Goal: Navigation & Orientation: Understand site structure

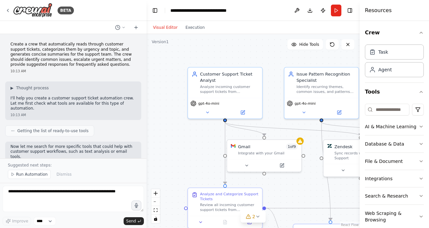
scroll to position [544, 0]
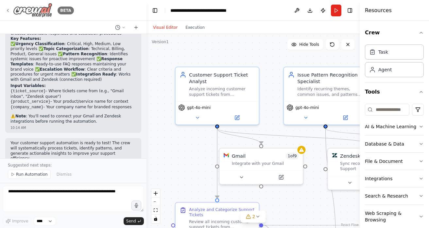
click at [10, 10] on icon at bounding box center [7, 10] width 5 height 5
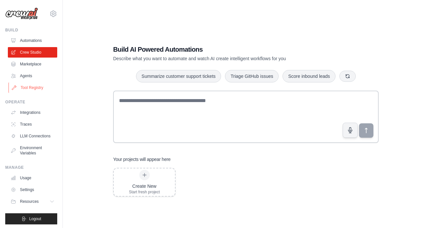
click at [34, 88] on link "Tool Registry" at bounding box center [32, 87] width 49 height 10
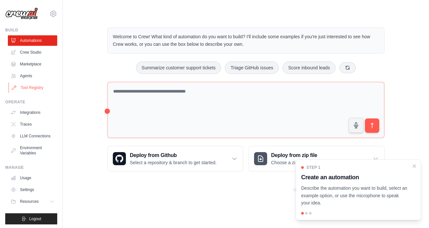
click at [31, 87] on link "Tool Registry" at bounding box center [32, 87] width 49 height 10
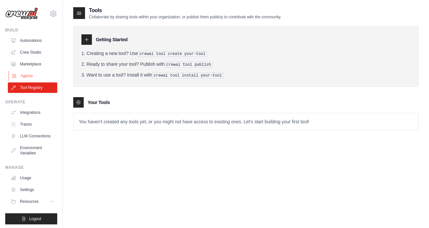
click at [26, 74] on link "Agents" at bounding box center [32, 76] width 49 height 10
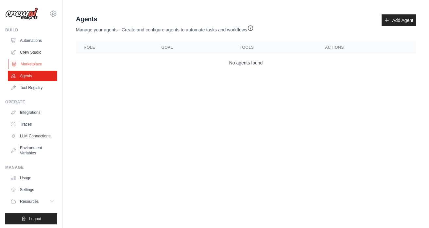
click at [30, 66] on link "Marketplace" at bounding box center [32, 64] width 49 height 10
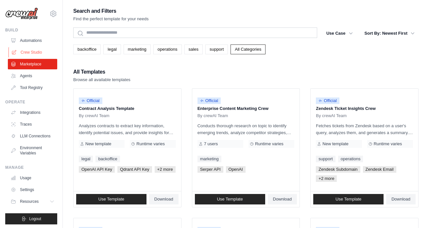
click at [31, 54] on link "Crew Studio" at bounding box center [32, 52] width 49 height 10
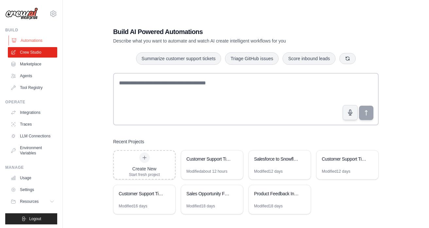
click at [30, 41] on link "Automations" at bounding box center [32, 40] width 49 height 10
